Goal: Transaction & Acquisition: Purchase product/service

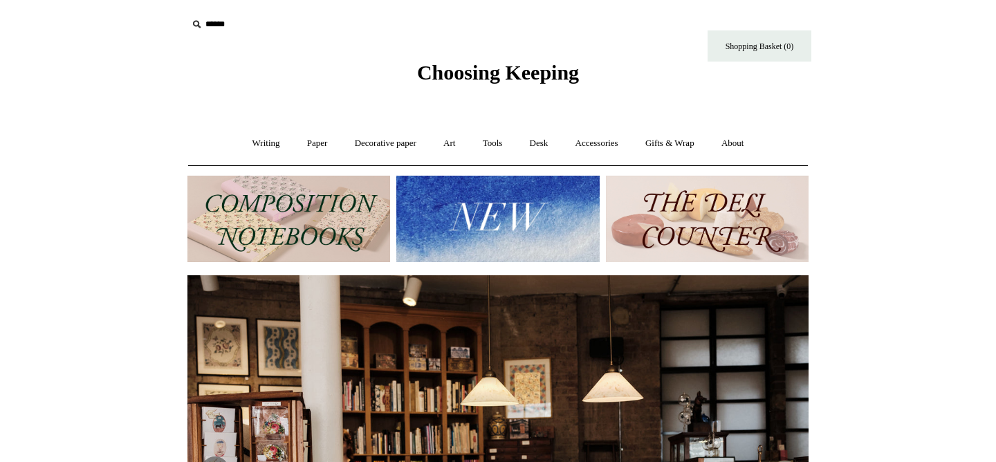
click at [260, 239] on img at bounding box center [288, 219] width 203 height 86
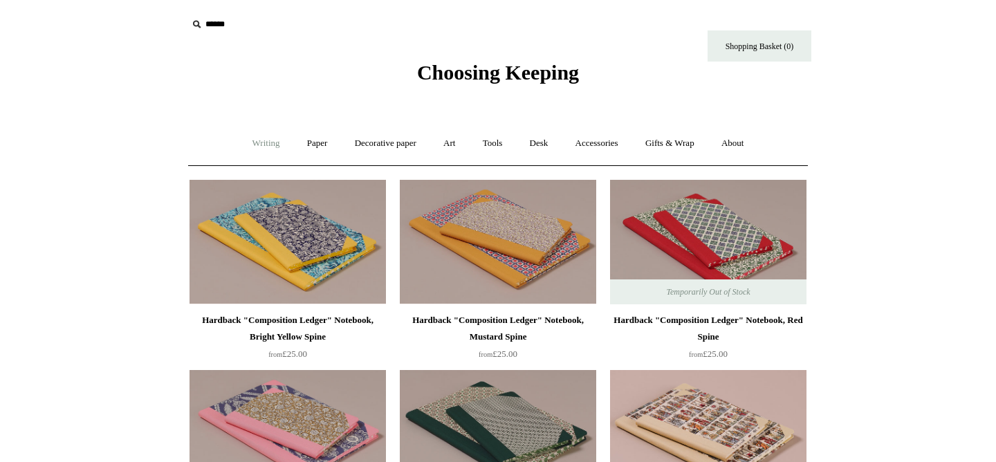
click at [250, 149] on link "Writing +" at bounding box center [266, 143] width 53 height 37
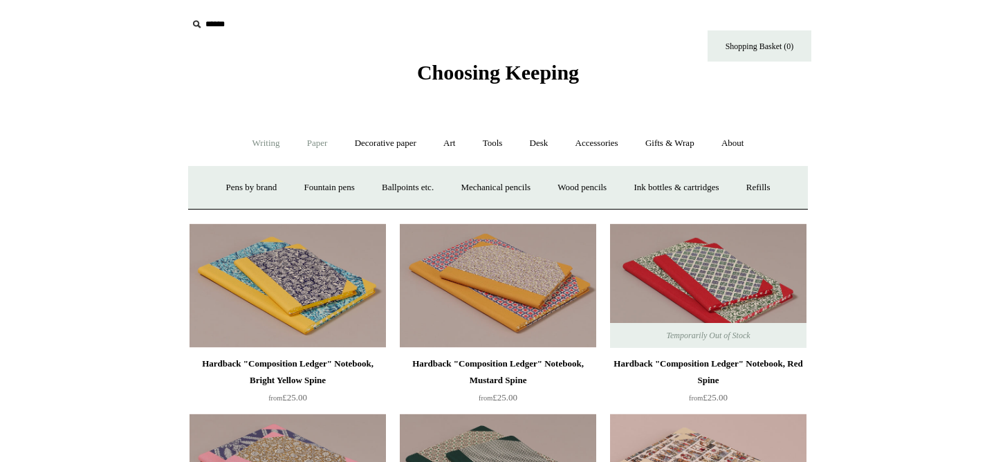
click at [318, 141] on link "Paper +" at bounding box center [318, 143] width 46 height 37
click at [296, 182] on link "Notebooks +" at bounding box center [304, 187] width 64 height 37
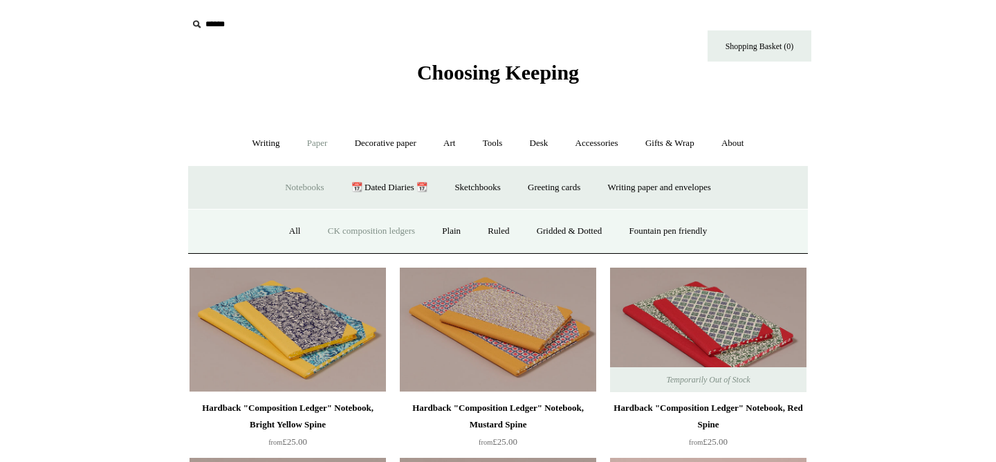
click at [313, 141] on link "Paper -" at bounding box center [318, 143] width 46 height 37
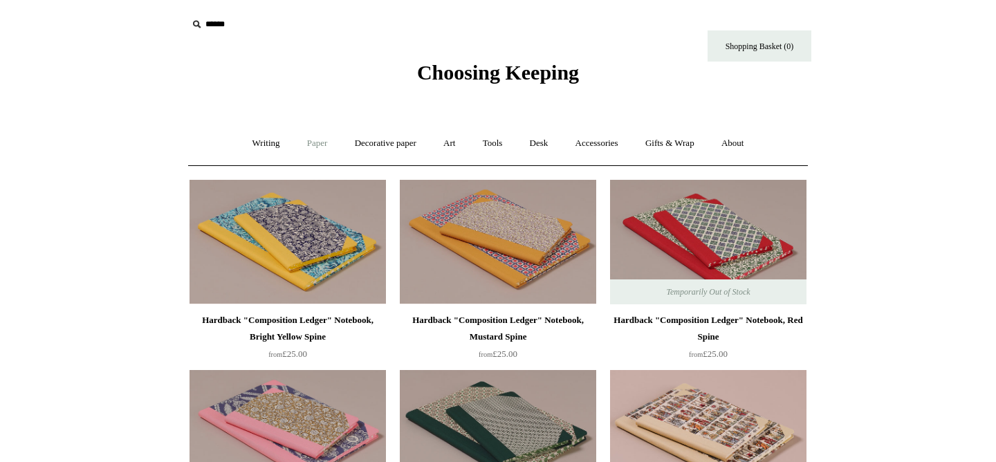
click at [311, 141] on link "Paper +" at bounding box center [318, 143] width 46 height 37
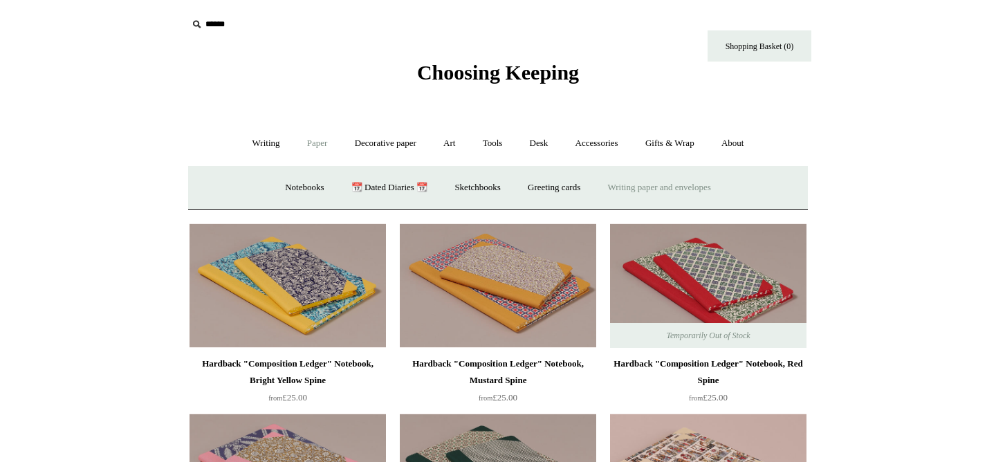
click at [642, 196] on link "Writing paper and envelopes +" at bounding box center [659, 187] width 128 height 37
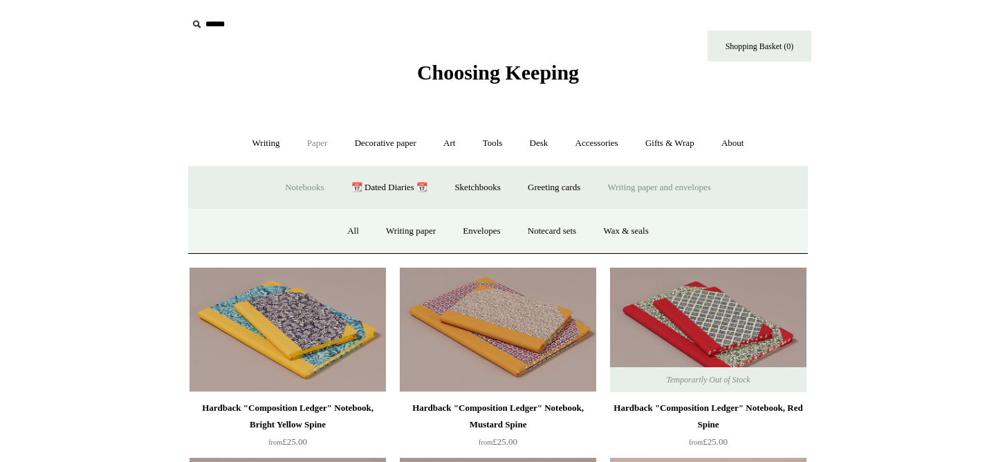
click at [304, 188] on link "Notebooks +" at bounding box center [304, 187] width 64 height 37
click at [488, 228] on link "Ruled" at bounding box center [498, 231] width 46 height 37
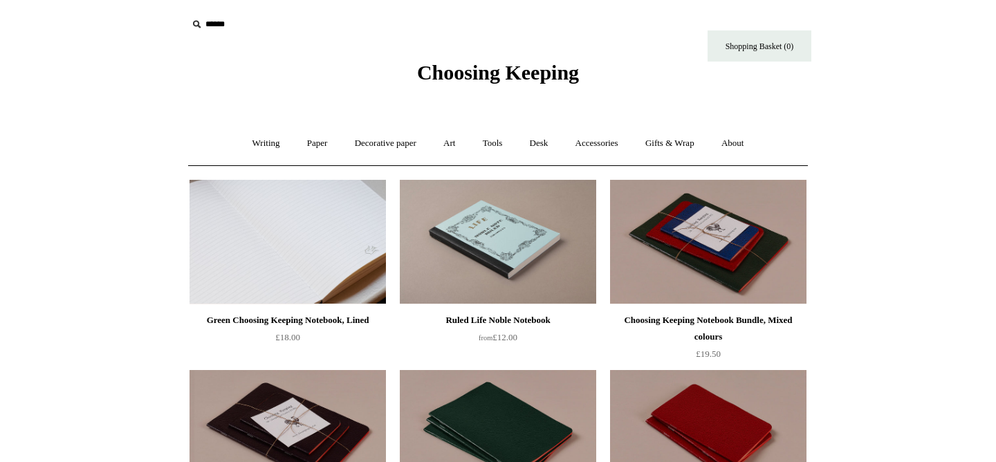
click at [331, 243] on img at bounding box center [287, 242] width 196 height 124
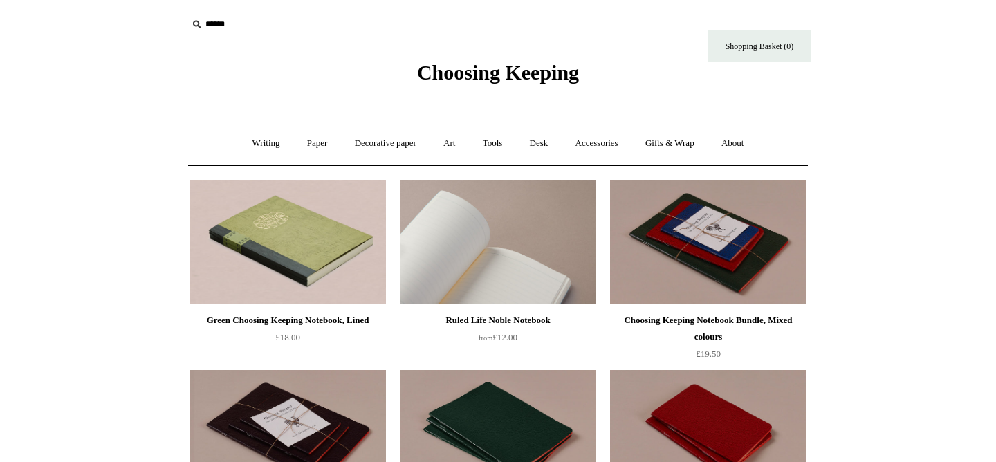
click at [468, 231] on img at bounding box center [498, 242] width 196 height 124
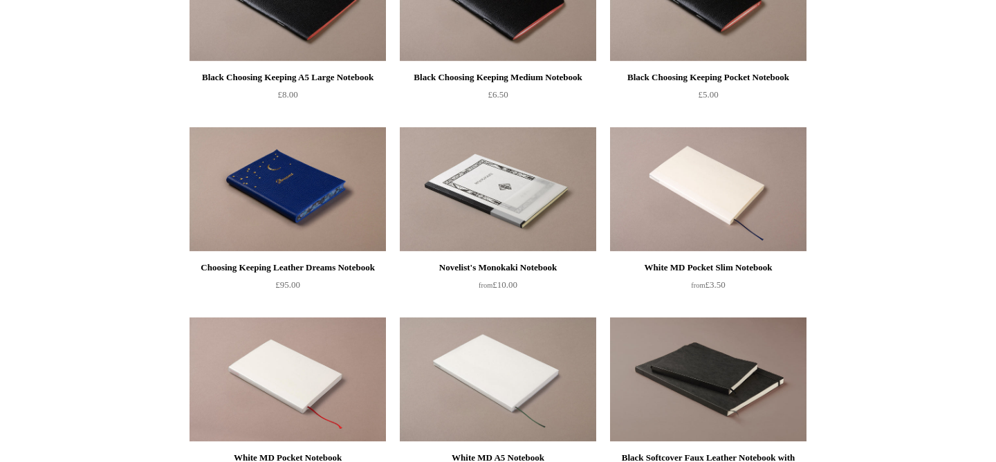
scroll to position [622, 0]
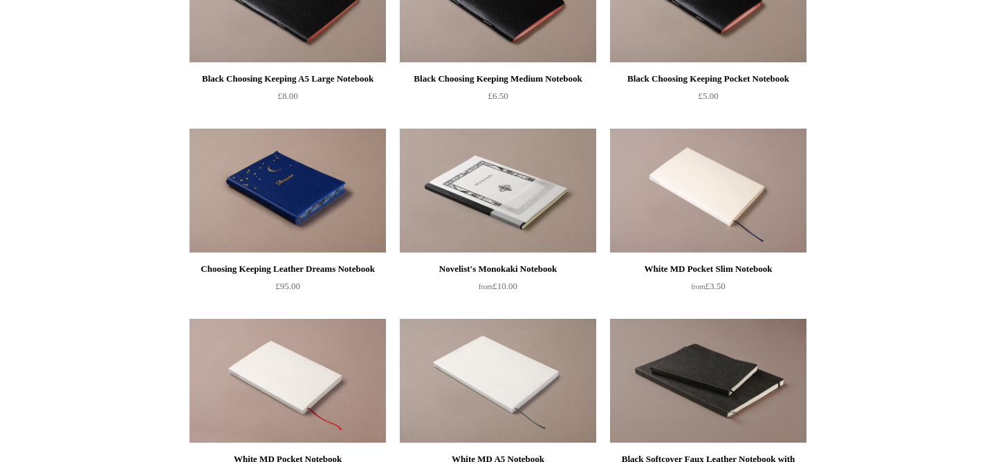
click at [318, 188] on img at bounding box center [287, 191] width 196 height 124
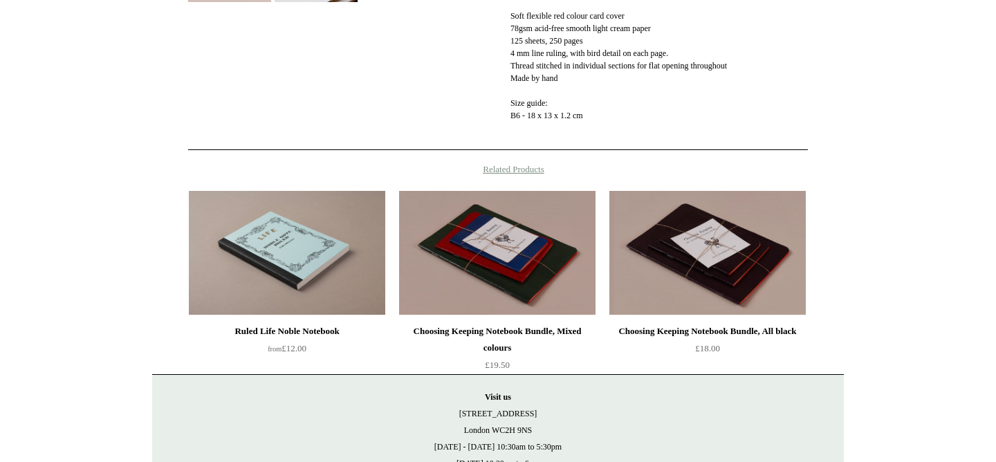
scroll to position [487, 0]
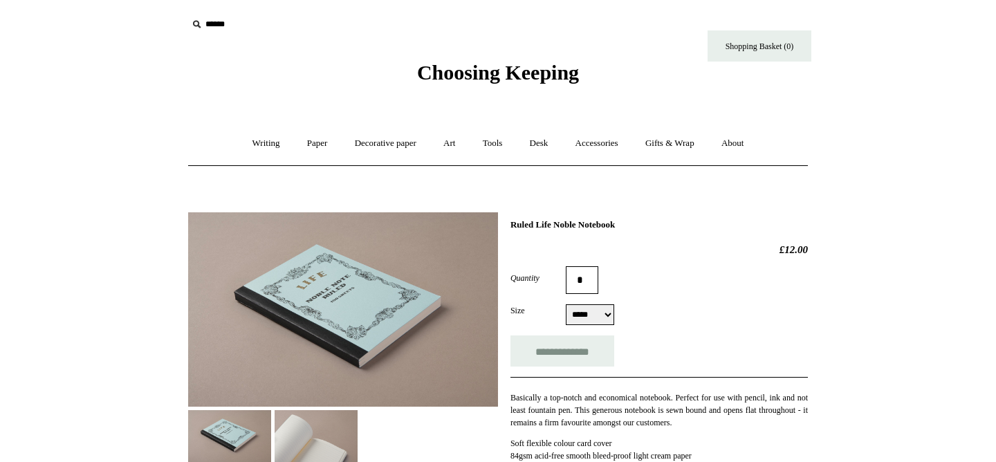
click at [314, 435] on img at bounding box center [315, 436] width 83 height 52
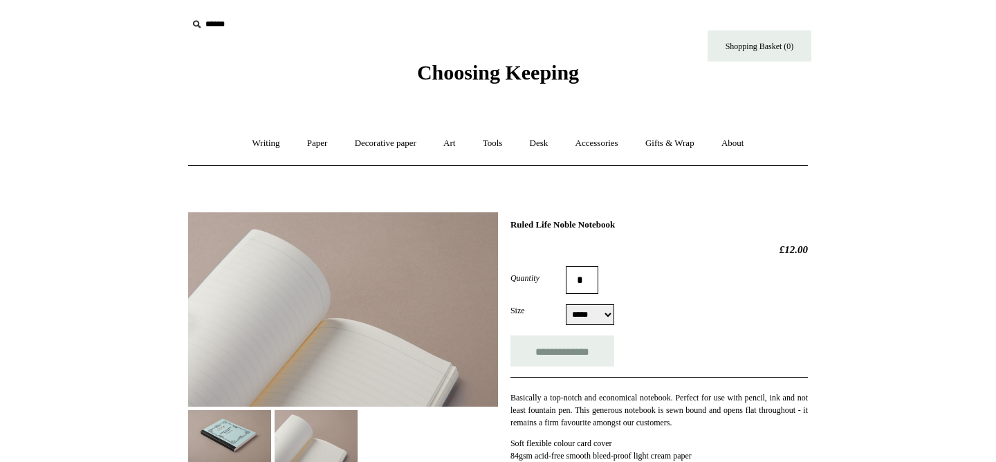
click at [243, 427] on img at bounding box center [229, 436] width 83 height 52
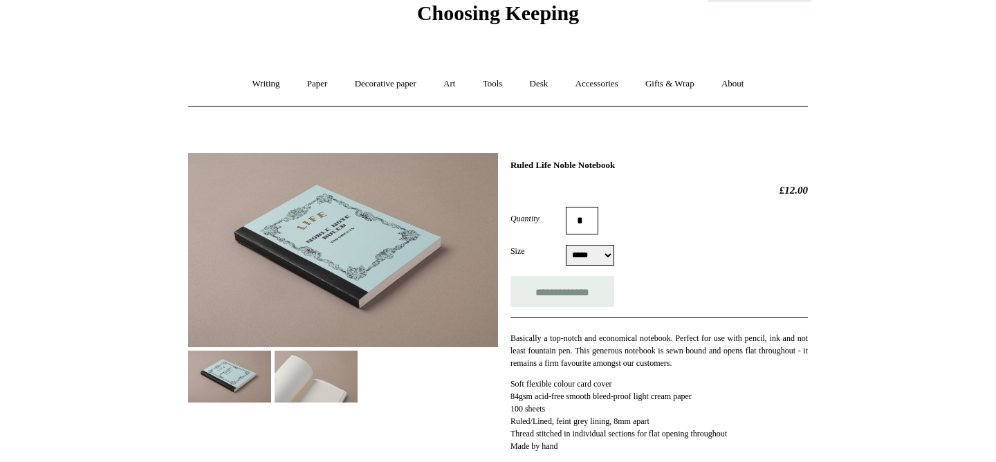
scroll to position [84, 0]
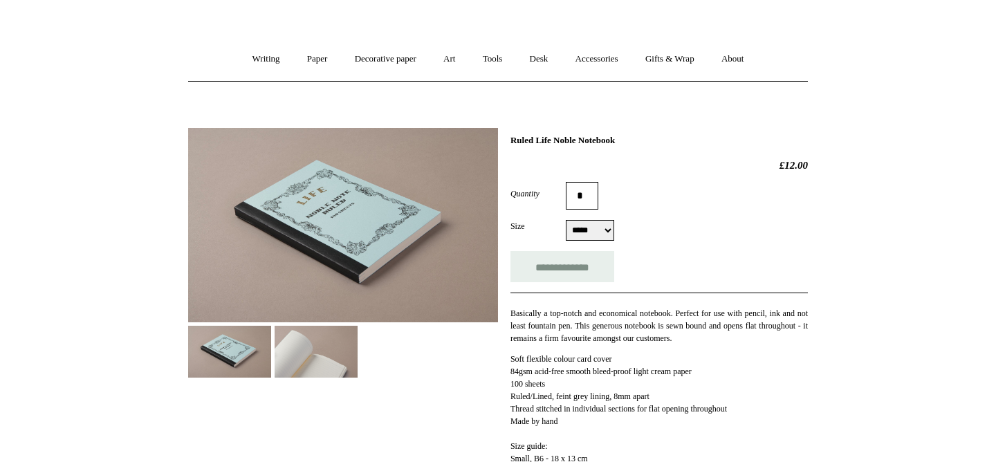
click at [592, 227] on select "***** *****" at bounding box center [590, 230] width 48 height 21
click at [593, 227] on select "***** *****" at bounding box center [590, 230] width 48 height 21
select select "*****"
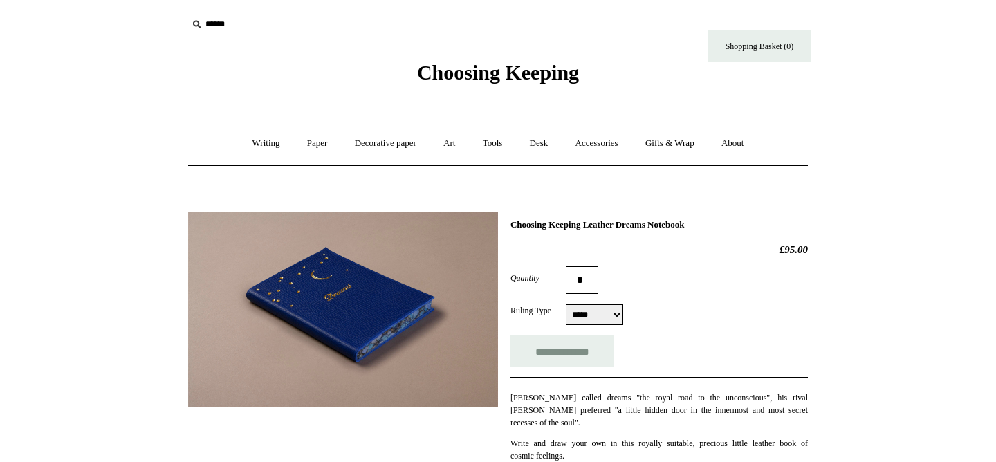
click at [448, 350] on img at bounding box center [343, 309] width 310 height 194
